Goal: Information Seeking & Learning: Learn about a topic

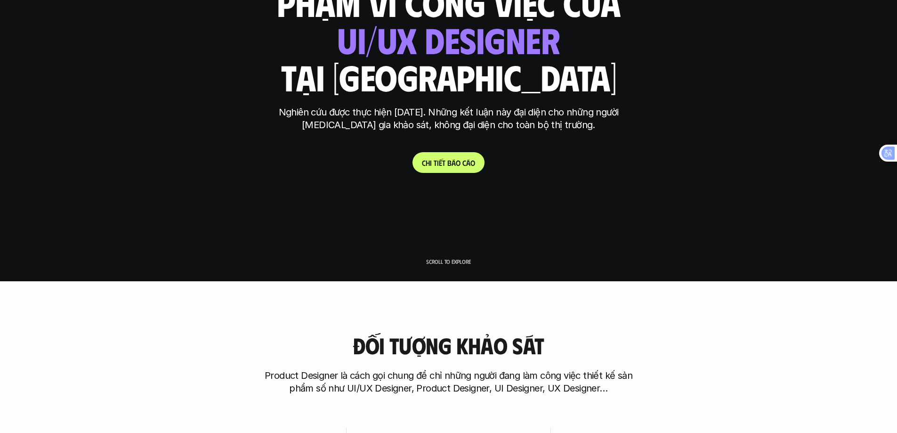
scroll to position [188, 0]
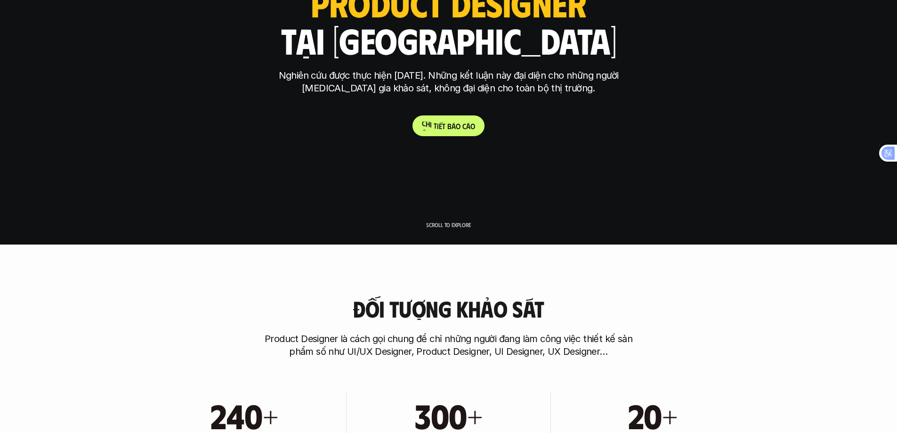
click at [424, 126] on p "C h i t i ế t b á o c á o" at bounding box center [448, 125] width 53 height 9
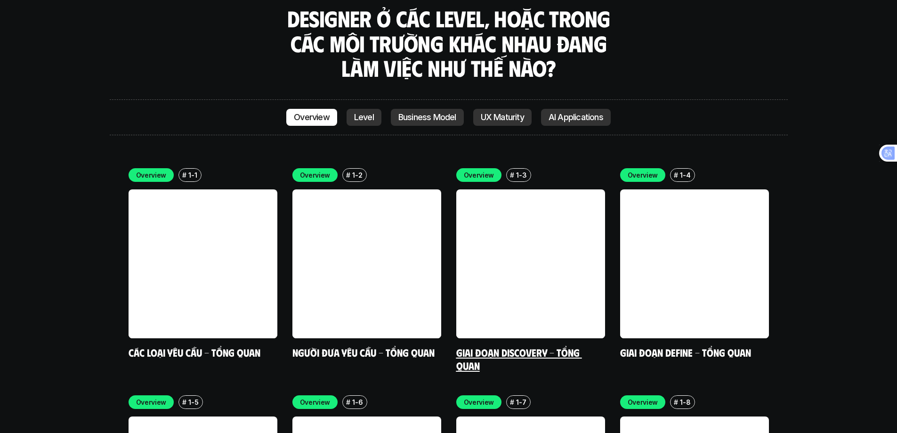
scroll to position [2702, 0]
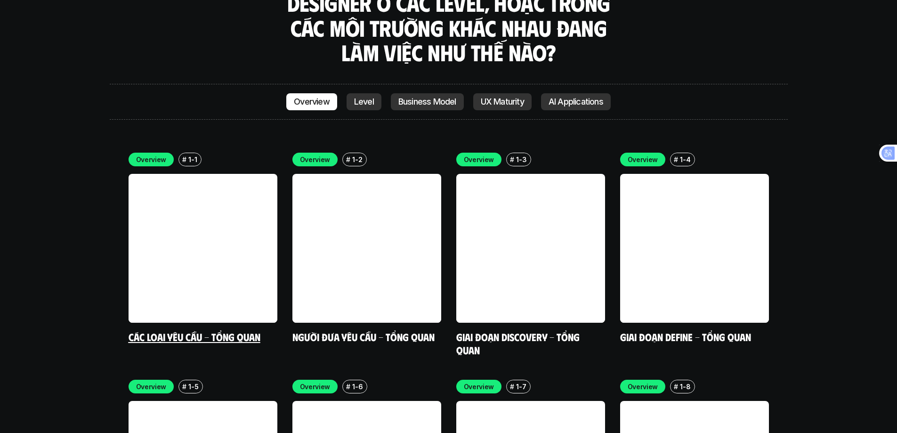
click at [191, 174] on link at bounding box center [203, 248] width 149 height 149
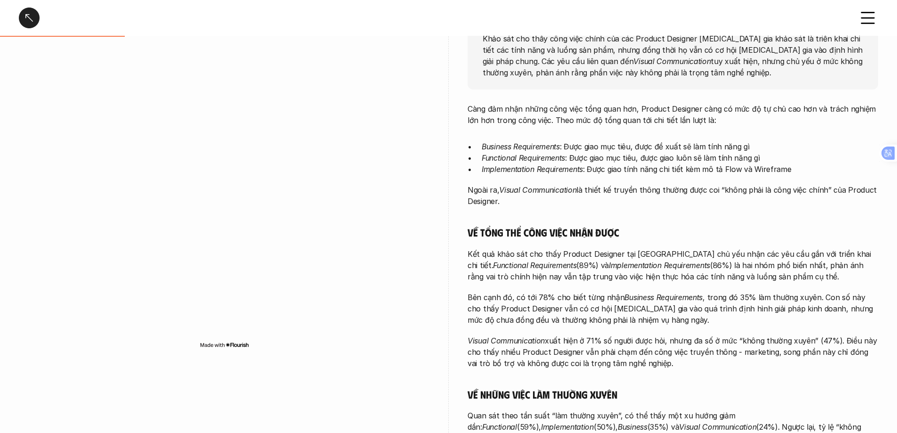
scroll to position [140, 0]
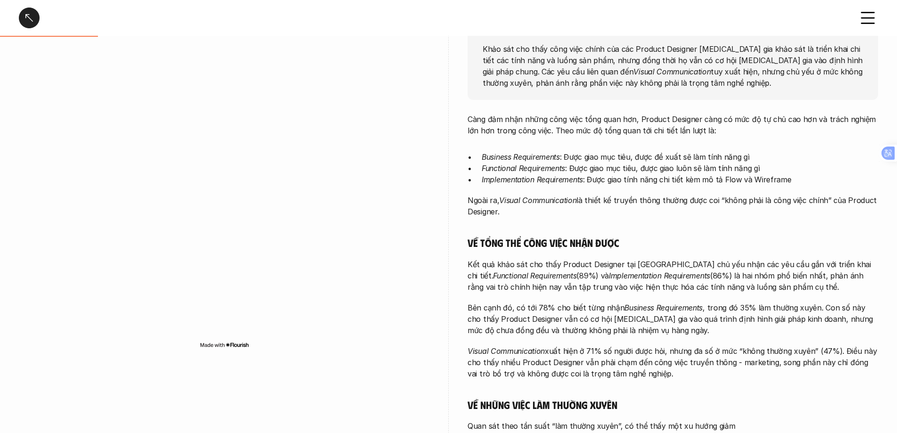
click at [25, 22] on div at bounding box center [29, 18] width 21 height 21
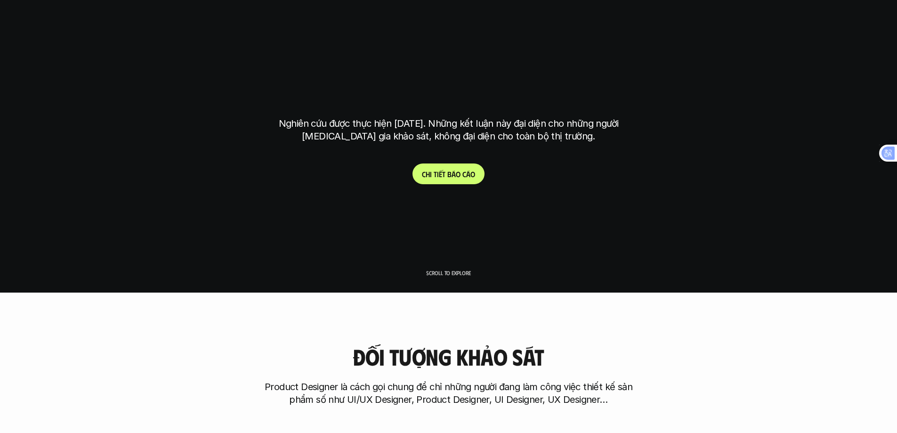
scroll to position [2746, 0]
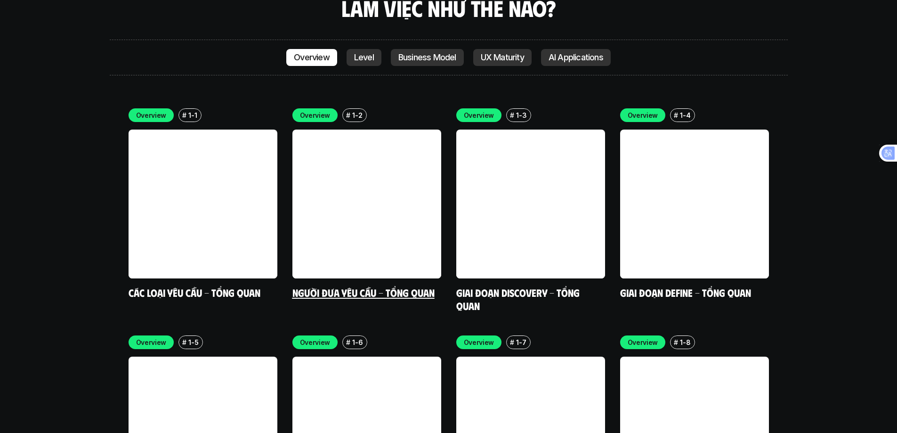
click at [317, 137] on link at bounding box center [366, 203] width 149 height 149
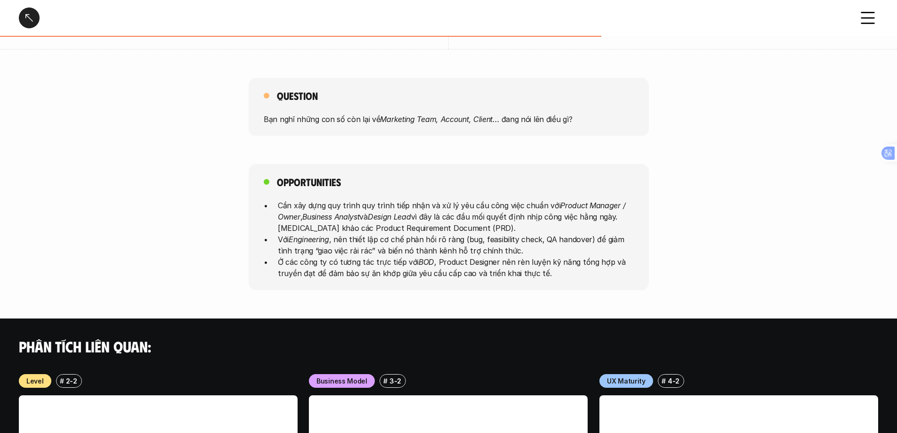
scroll to position [377, 0]
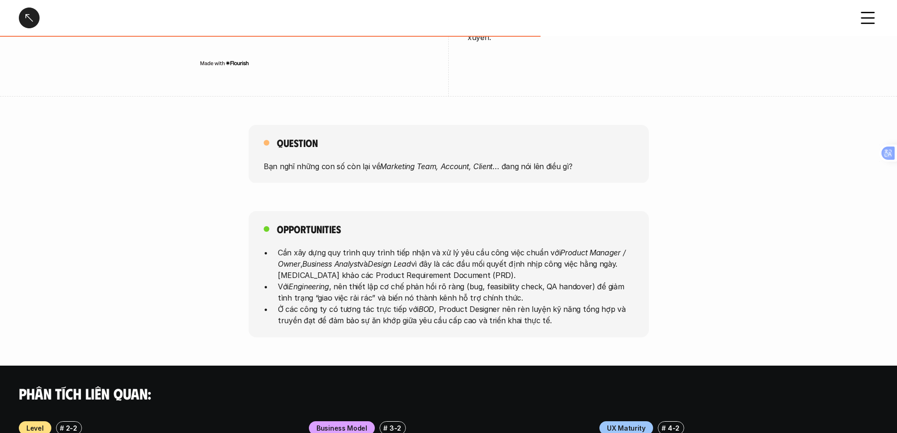
click at [29, 24] on div at bounding box center [29, 18] width 21 height 21
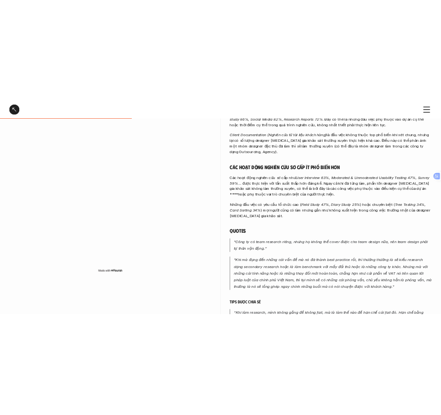
scroll to position [311, 0]
